Goal: Task Accomplishment & Management: Manage account settings

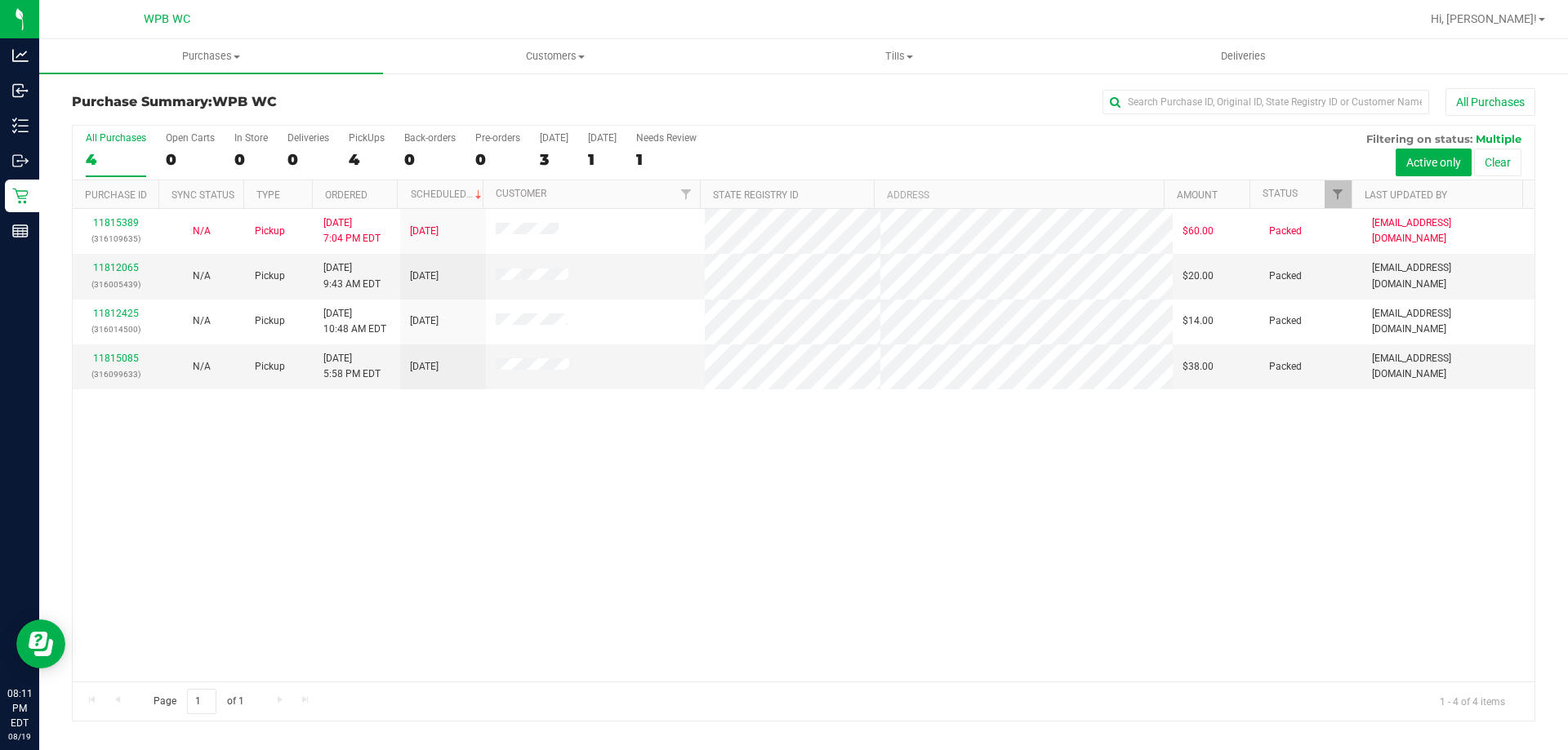
click at [116, 162] on div "4" at bounding box center [116, 159] width 60 height 19
click at [0, 0] on input "All Purchases 4" at bounding box center [0, 0] width 0 height 0
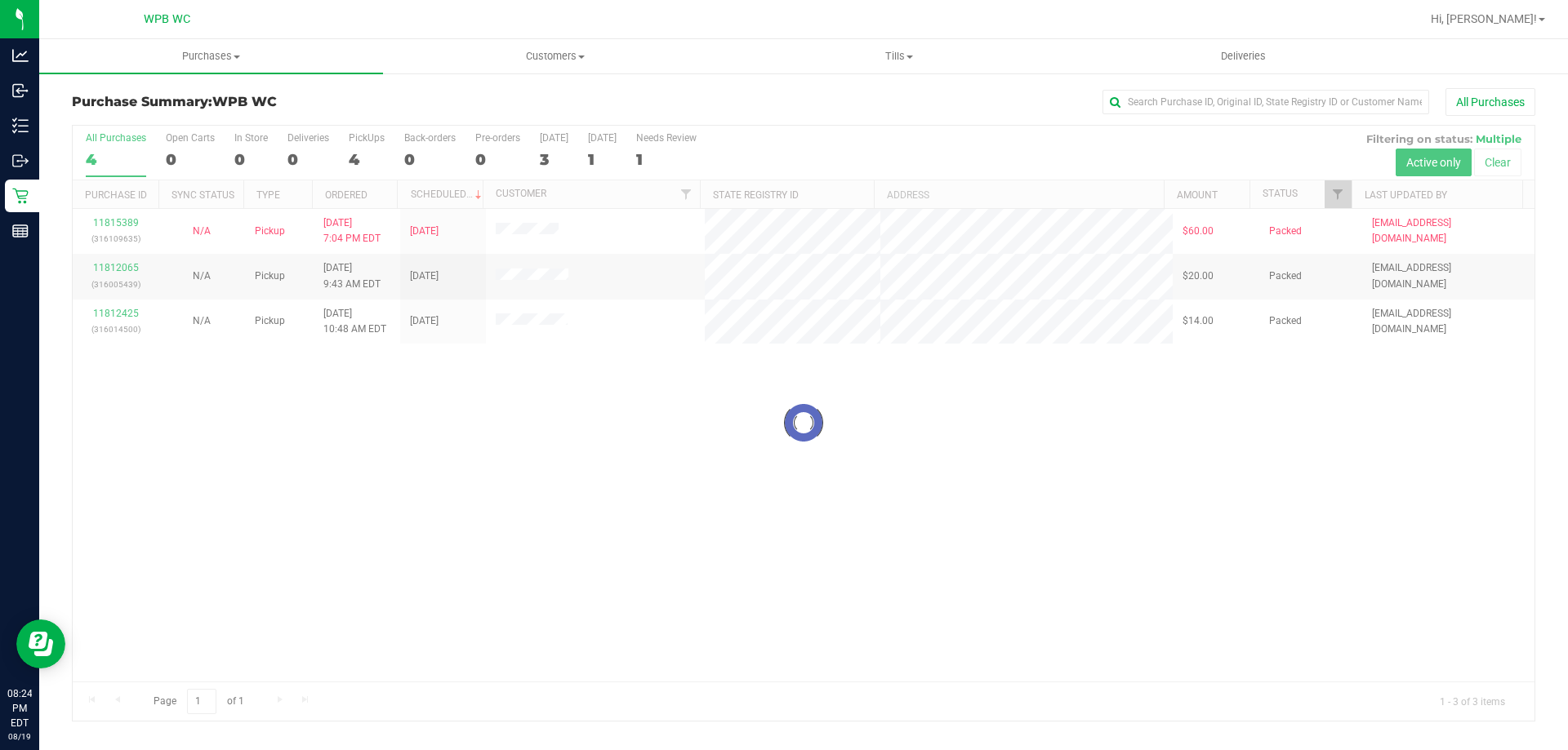
click at [116, 271] on div at bounding box center [803, 422] width 1462 height 595
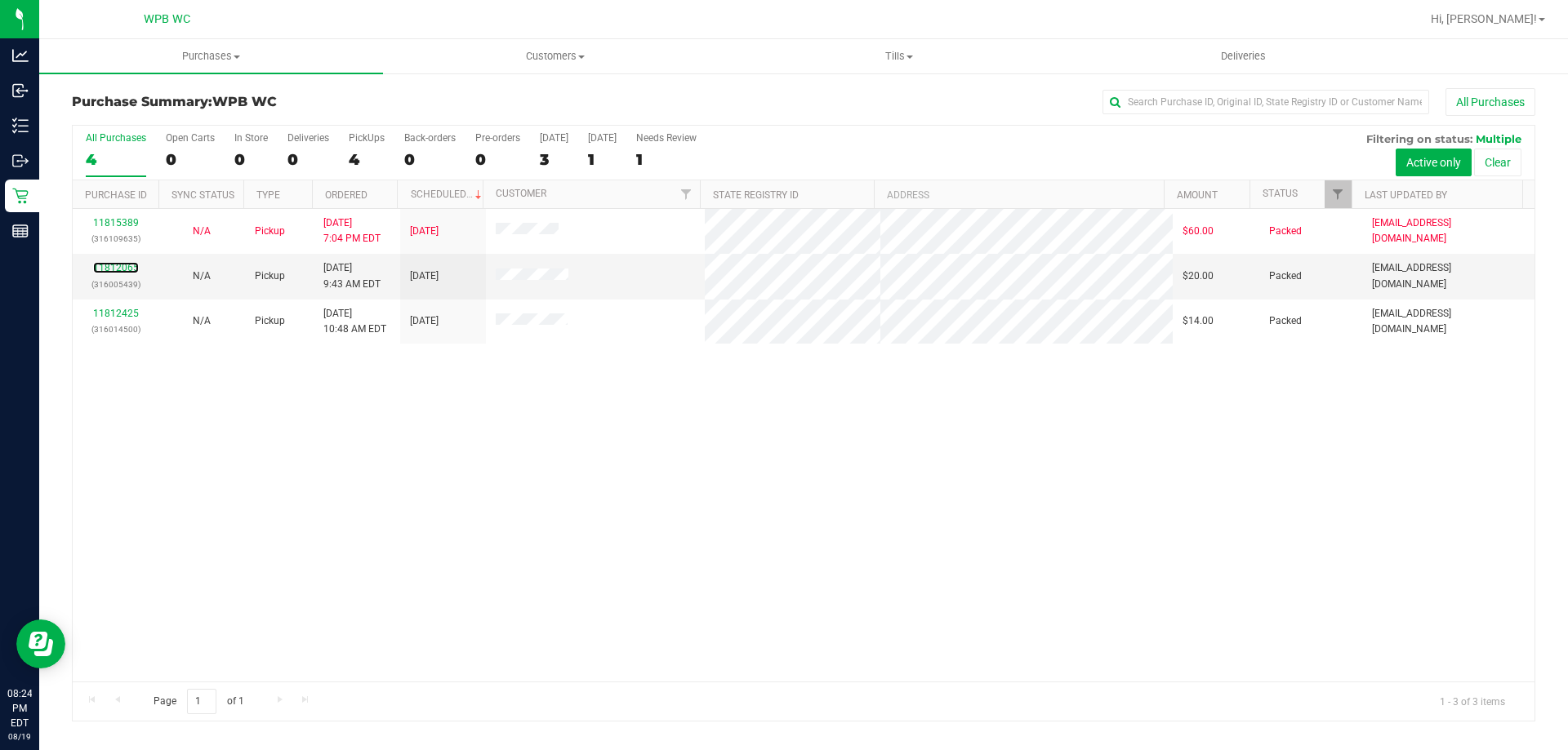
click at [125, 267] on link "11812065" at bounding box center [116, 268] width 45 height 12
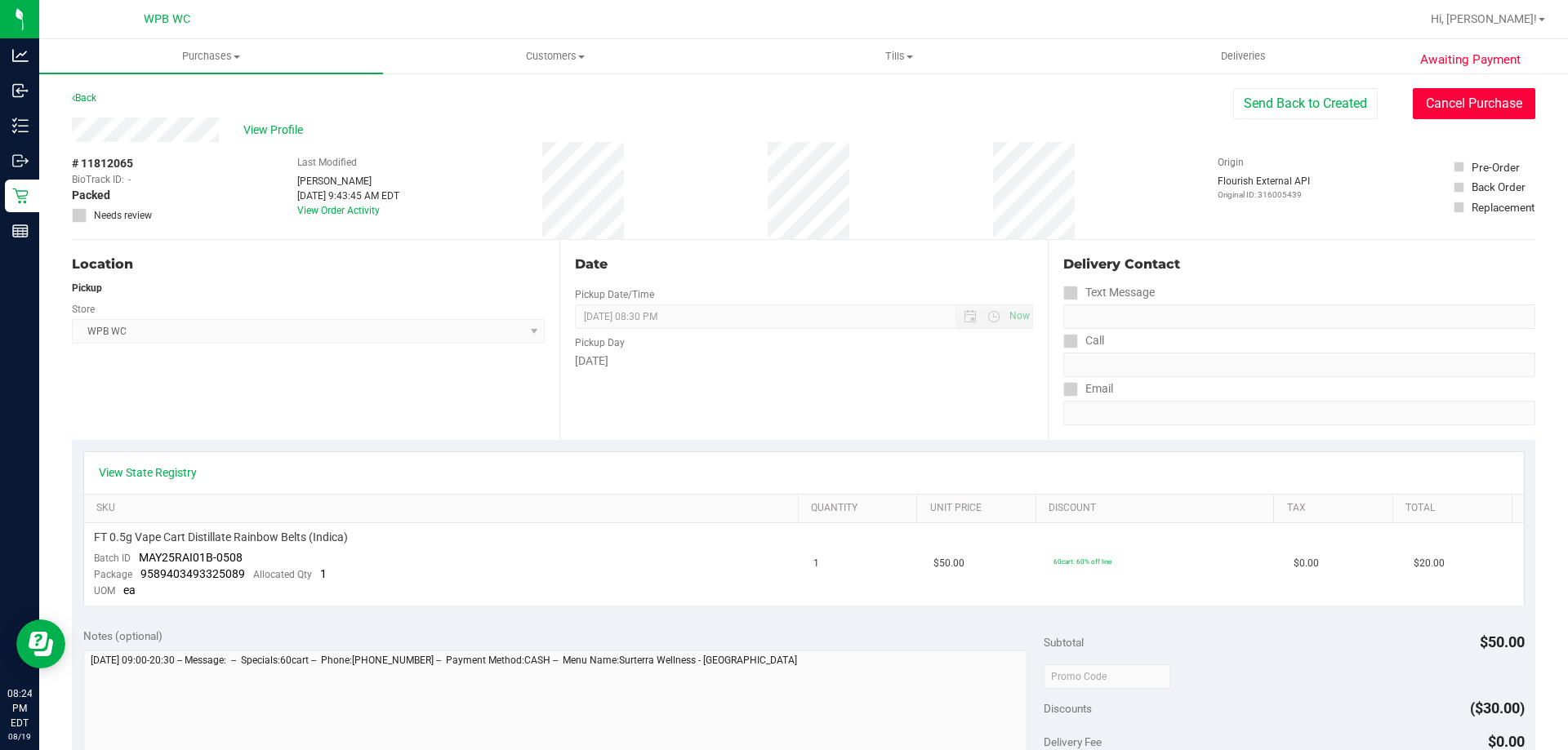
click at [1495, 110] on button "Cancel Purchase" at bounding box center [1474, 104] width 122 height 31
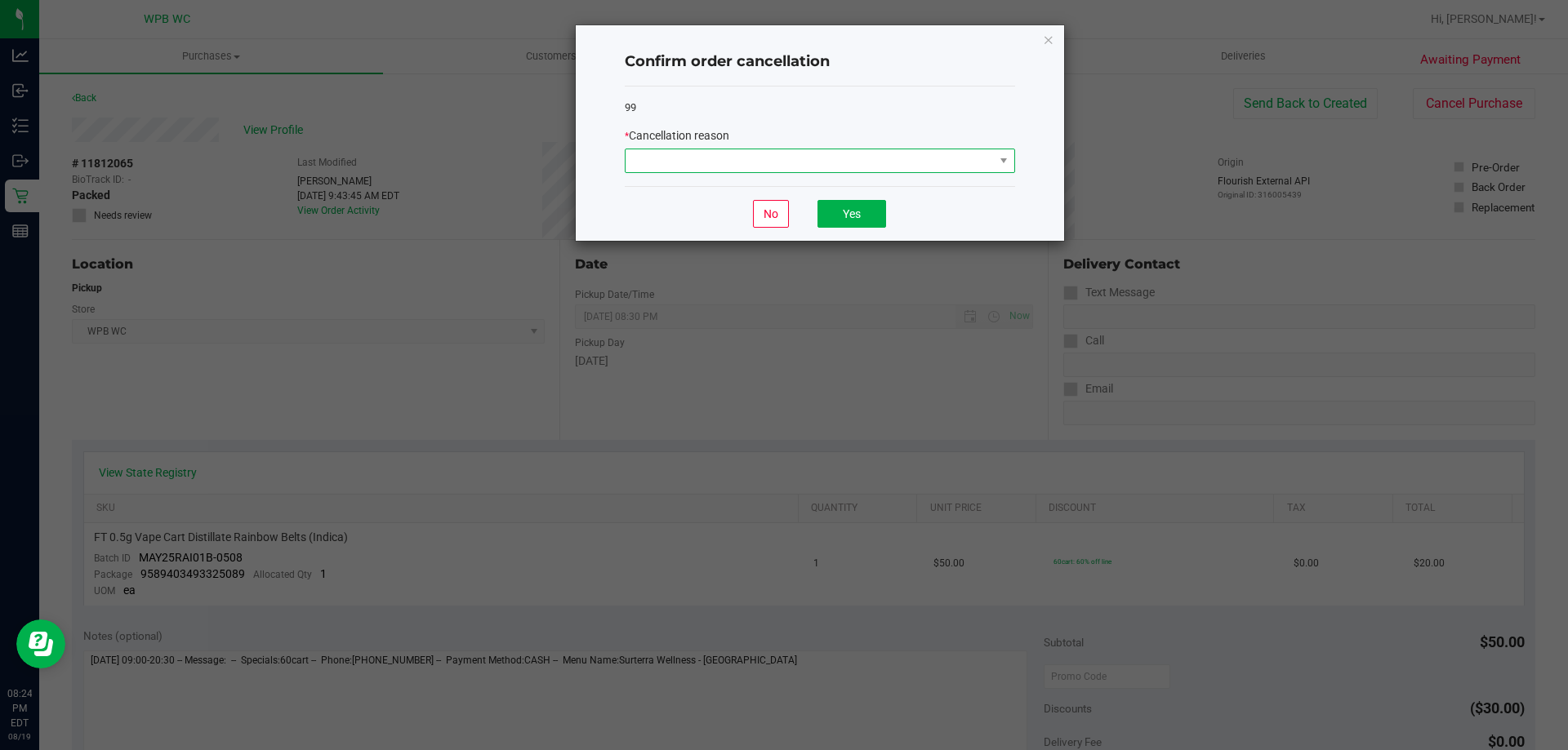
click at [840, 168] on span at bounding box center [810, 161] width 368 height 23
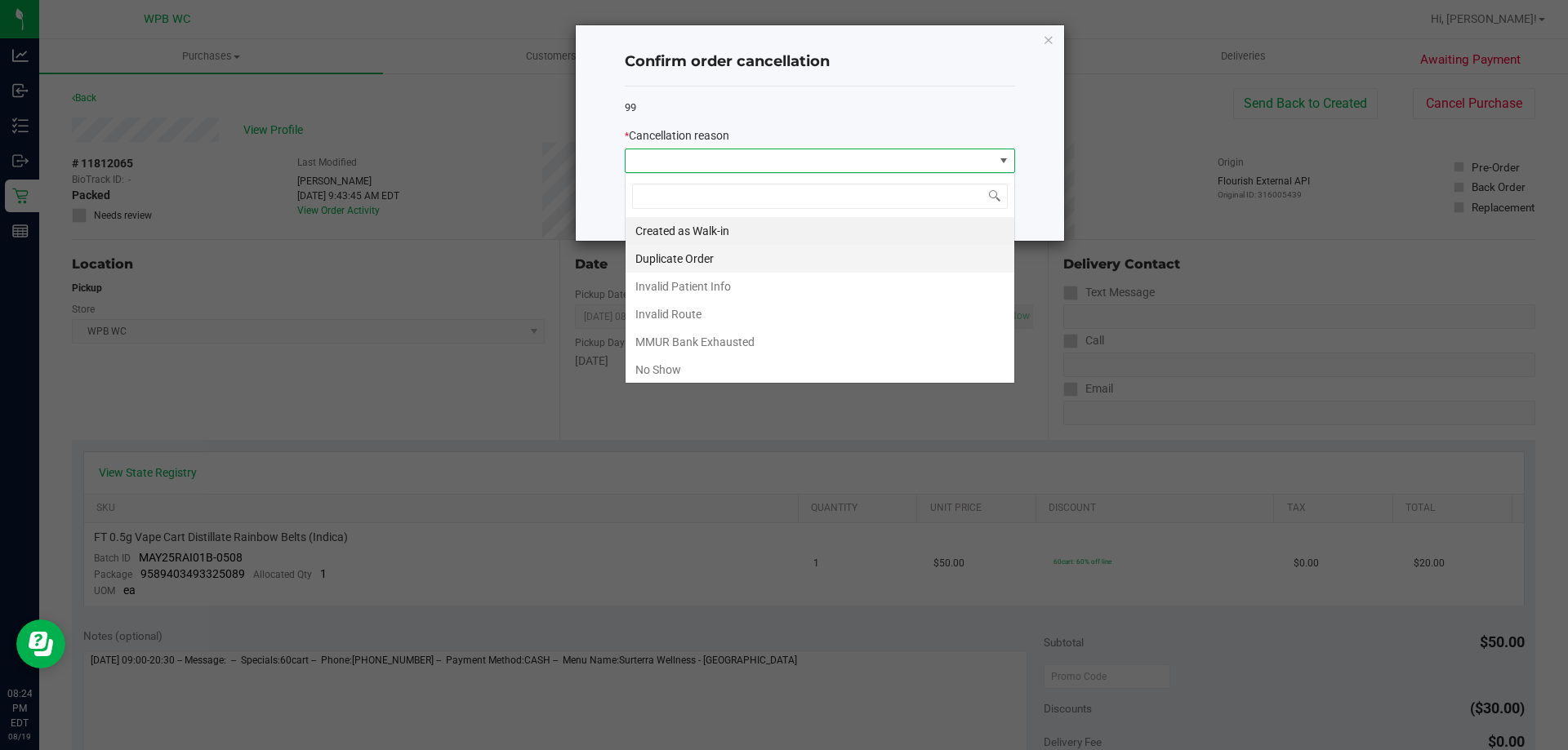
scroll to position [25, 390]
click at [692, 363] on li "No Show" at bounding box center [819, 370] width 389 height 28
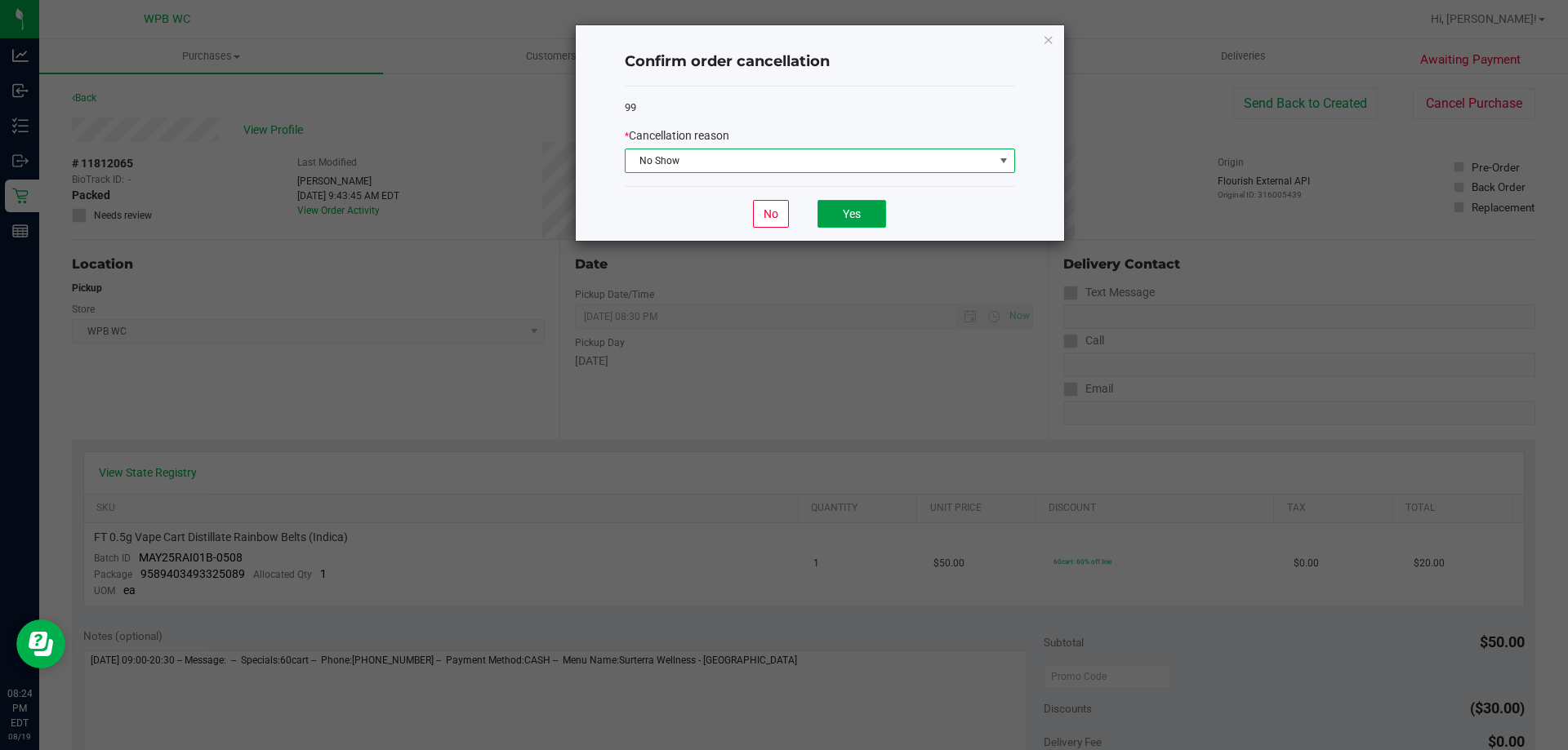
click at [876, 220] on button "Yes" at bounding box center [851, 214] width 68 height 28
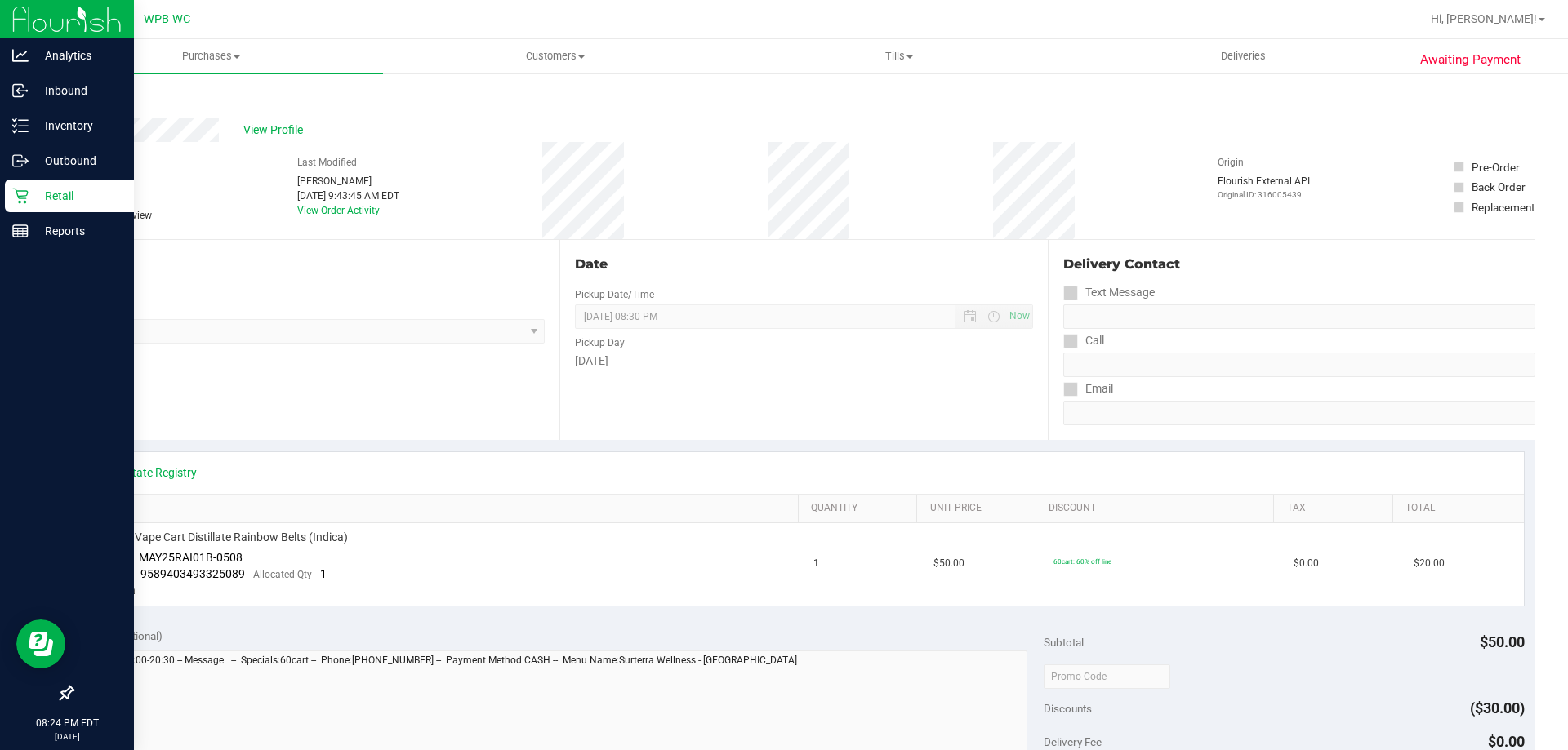
drag, startPoint x: 56, startPoint y: 186, endPoint x: 64, endPoint y: 187, distance: 8.1
click at [57, 187] on p "Retail" at bounding box center [78, 196] width 98 height 20
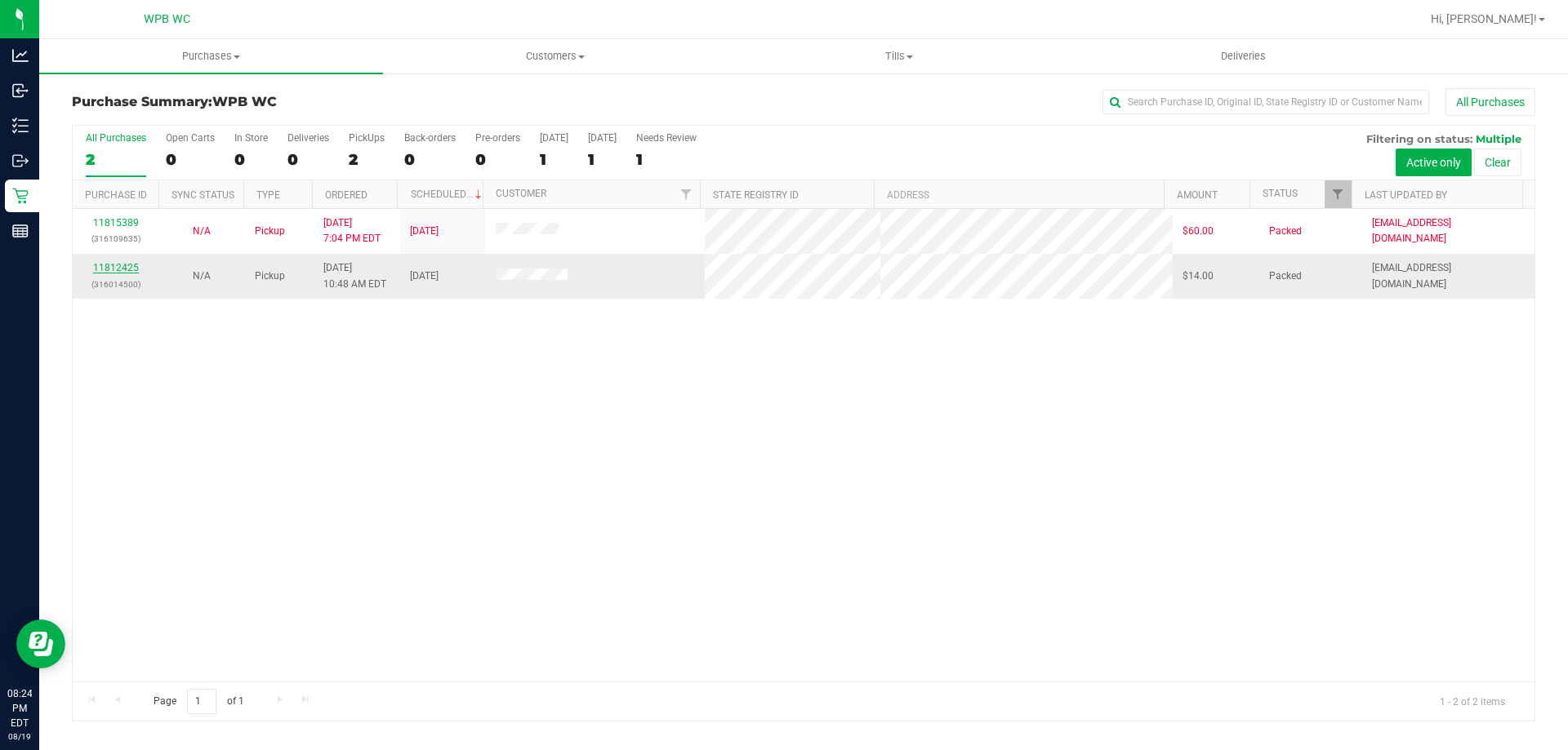
click at [114, 267] on link "11812425" at bounding box center [116, 268] width 45 height 12
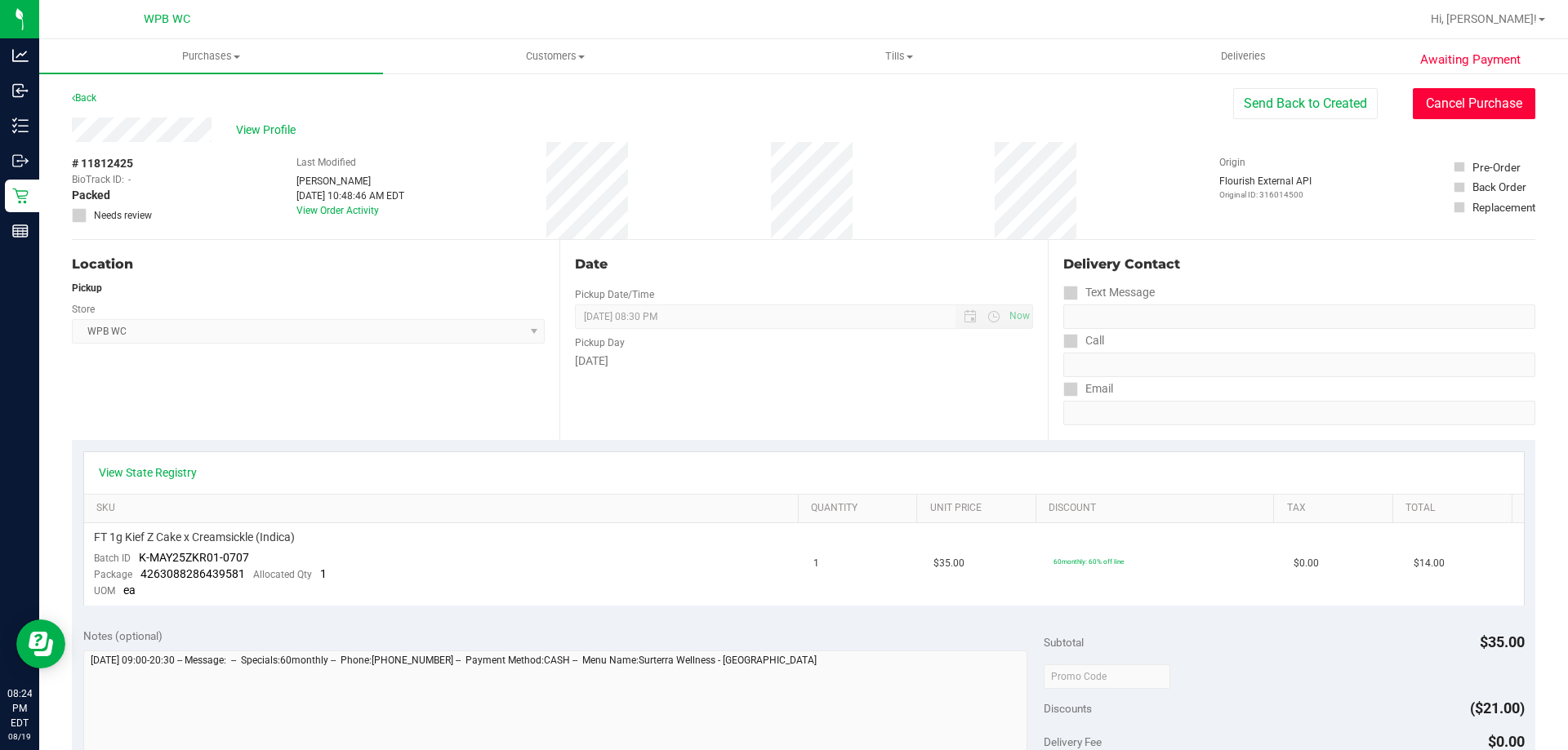
click at [1469, 107] on button "Cancel Purchase" at bounding box center [1474, 104] width 122 height 31
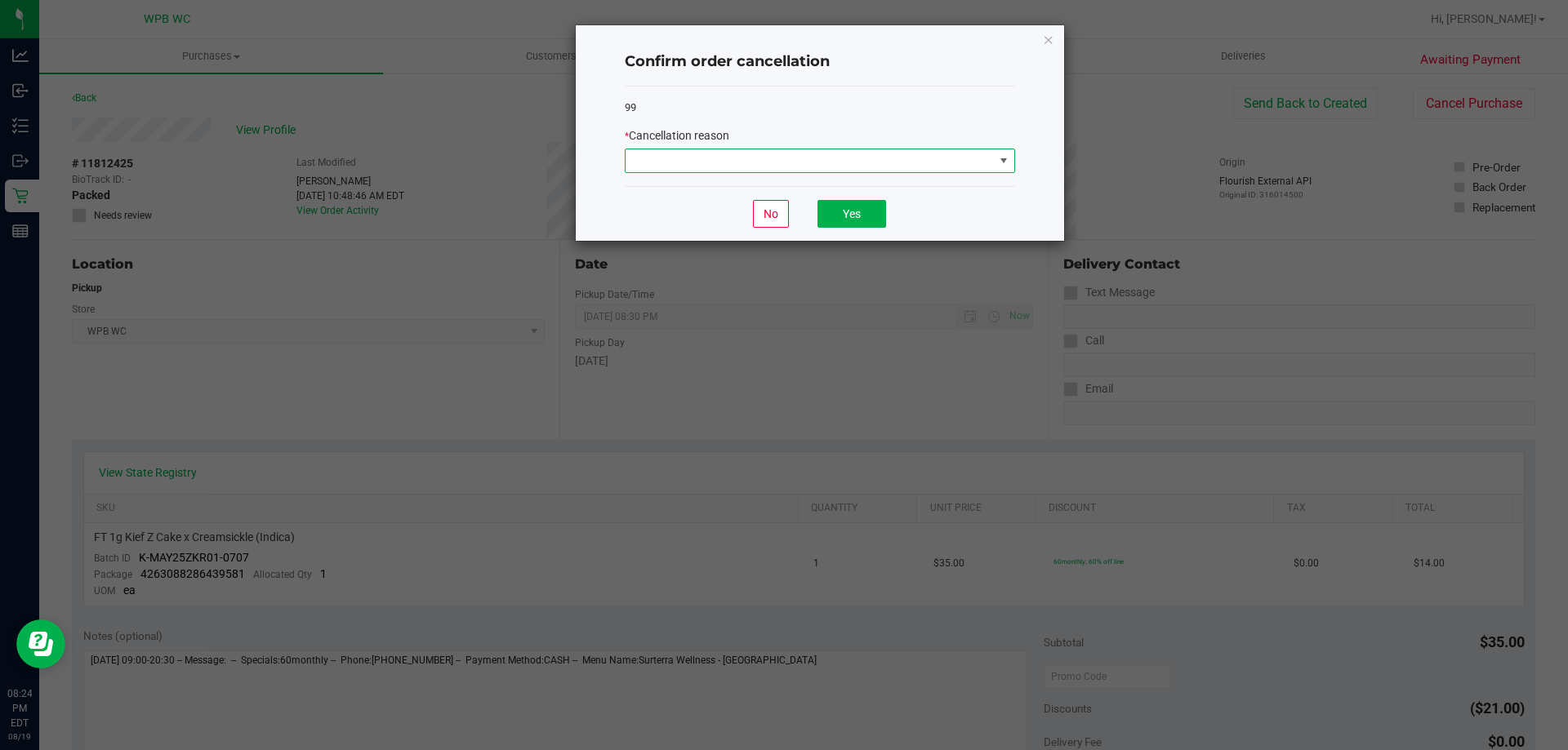
click at [932, 154] on span at bounding box center [810, 161] width 368 height 23
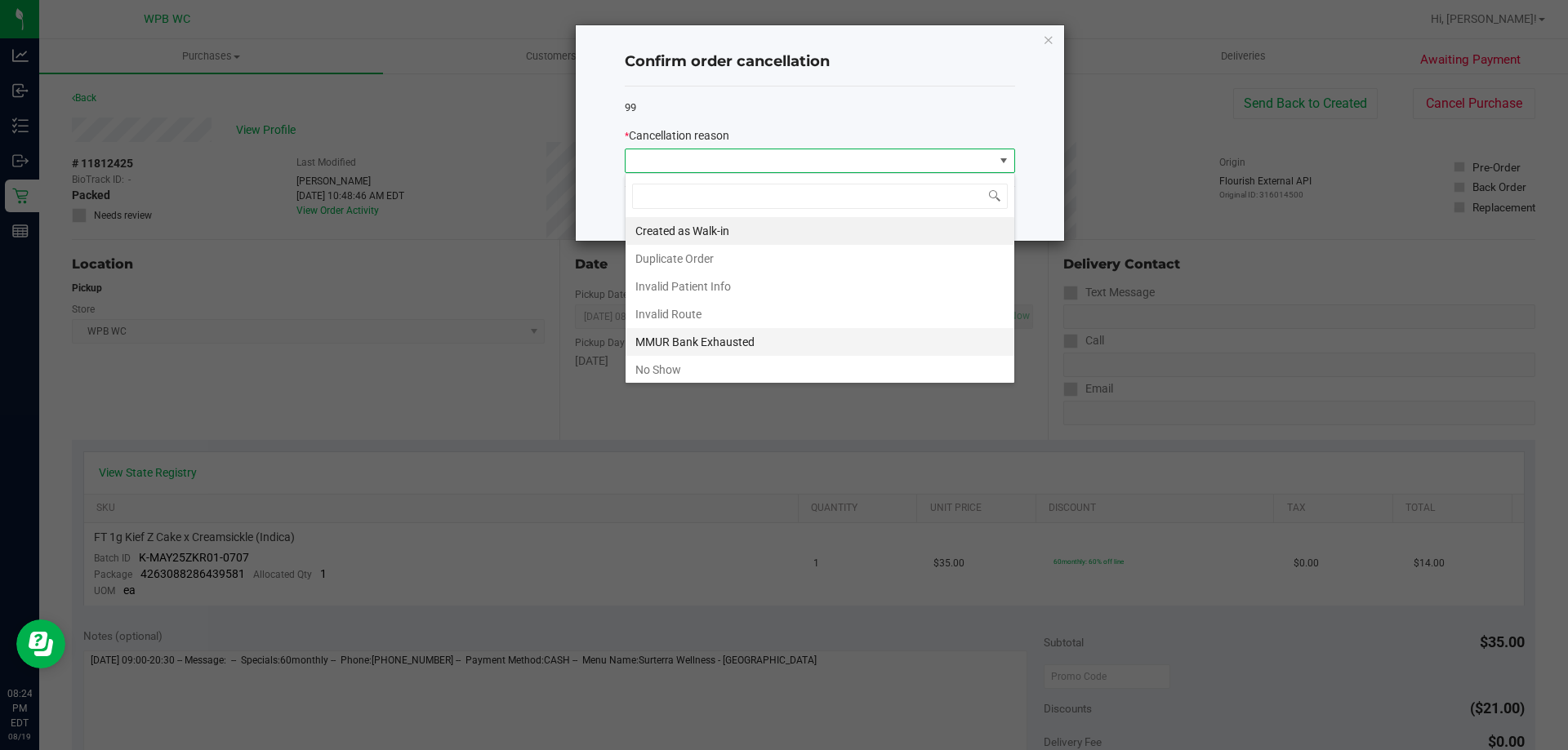
scroll to position [25, 390]
click at [673, 369] on li "No Show" at bounding box center [819, 370] width 389 height 28
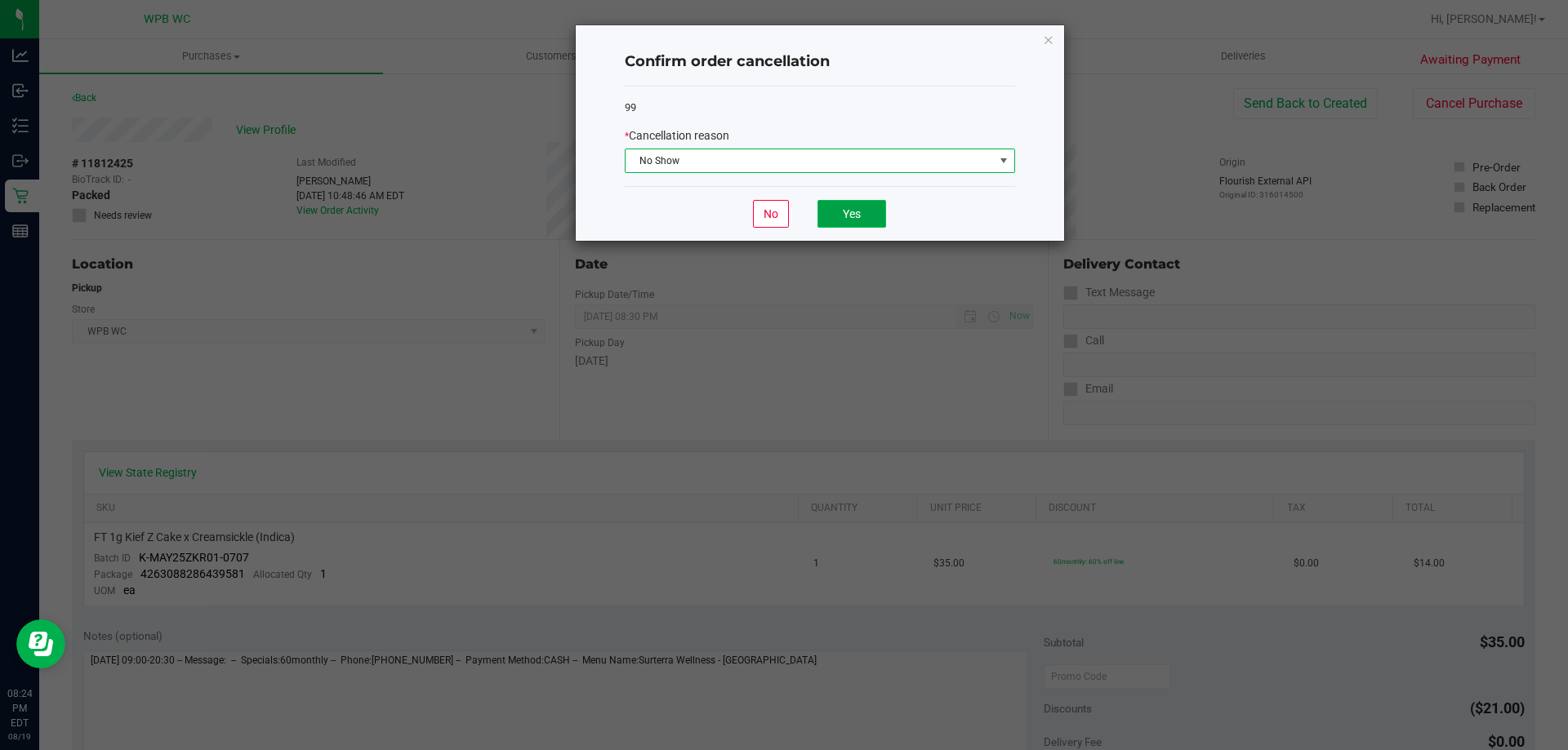
click at [831, 216] on button "Yes" at bounding box center [851, 214] width 68 height 28
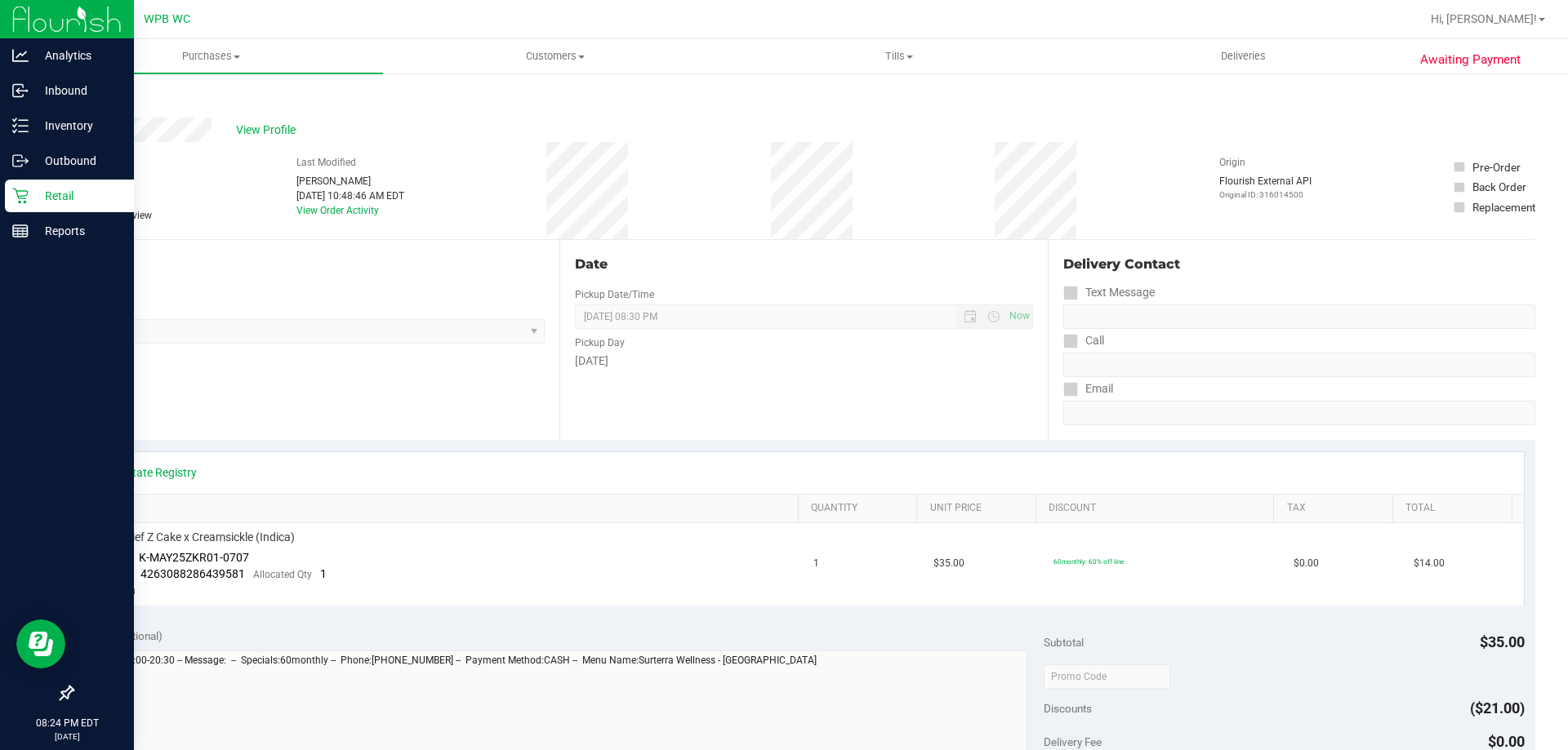
click at [47, 189] on p "Retail" at bounding box center [78, 196] width 98 height 20
